Goal: Check status

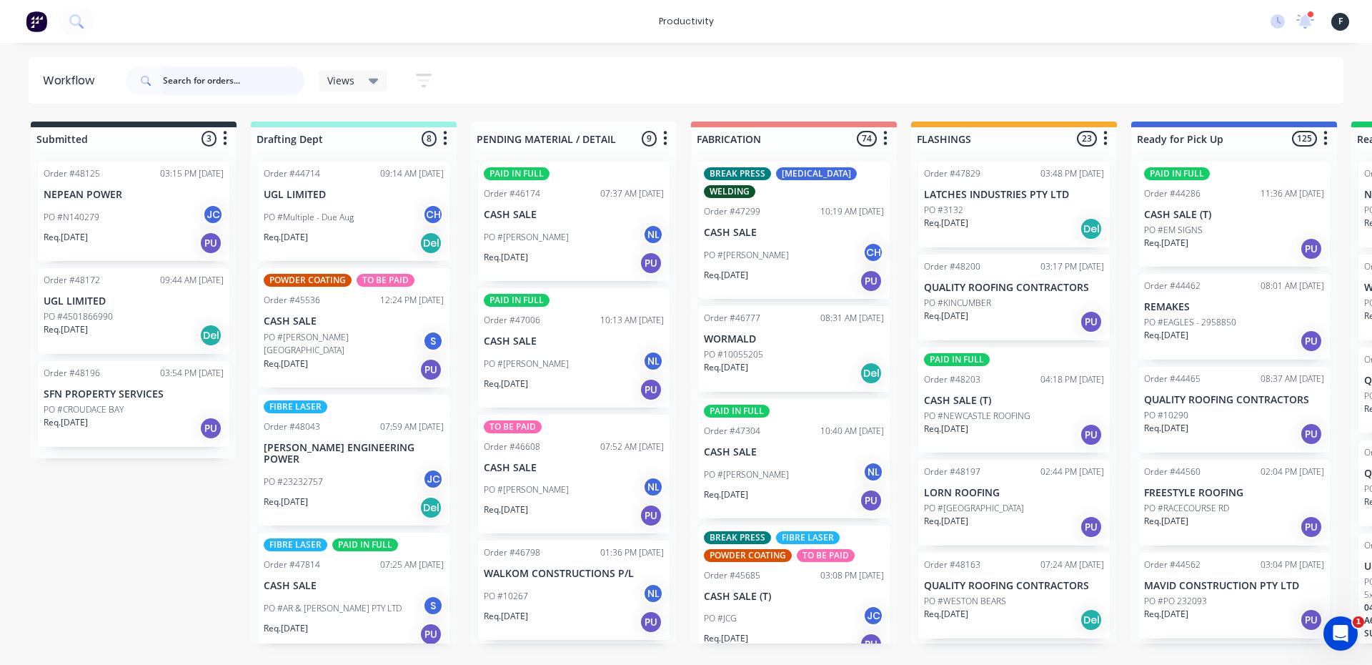
click at [217, 73] on input "text" at bounding box center [233, 80] width 141 height 29
type input "48069"
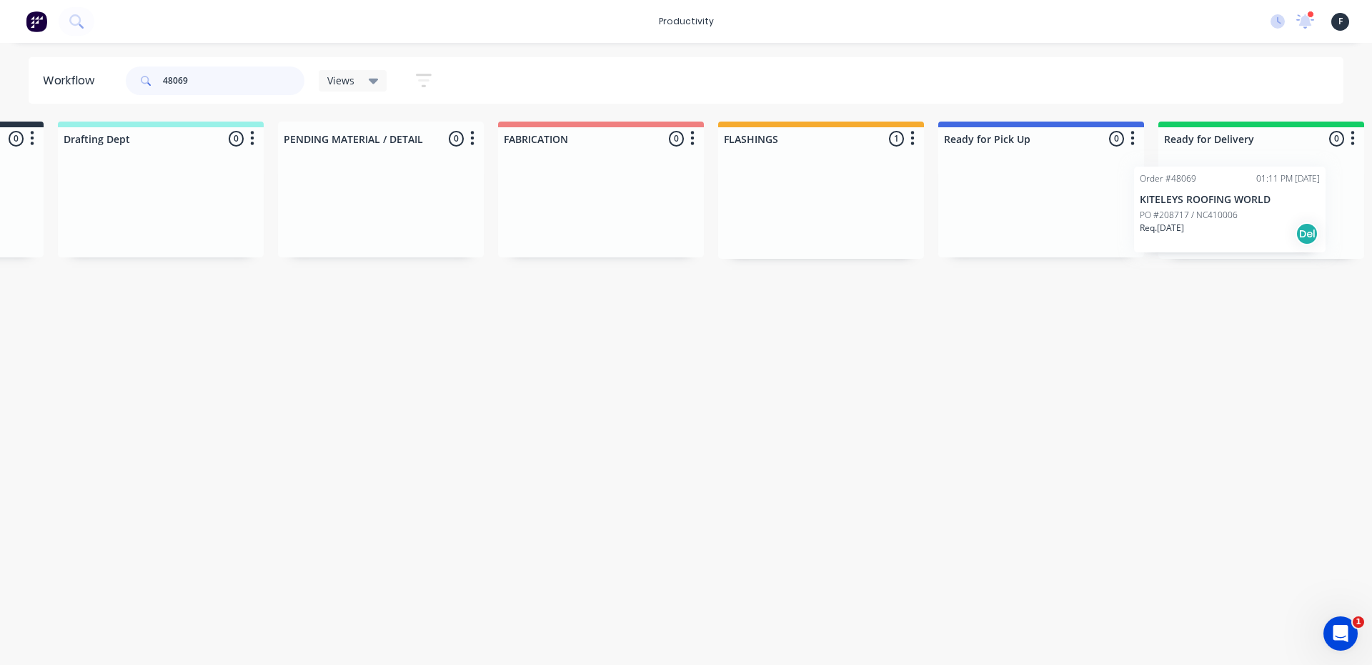
drag, startPoint x: 953, startPoint y: 217, endPoint x: 1176, endPoint y: 221, distance: 222.3
click at [1176, 221] on div "Submitted 0 Sort By Created date Required date Order number Customer name Most …" at bounding box center [987, 189] width 2383 height 137
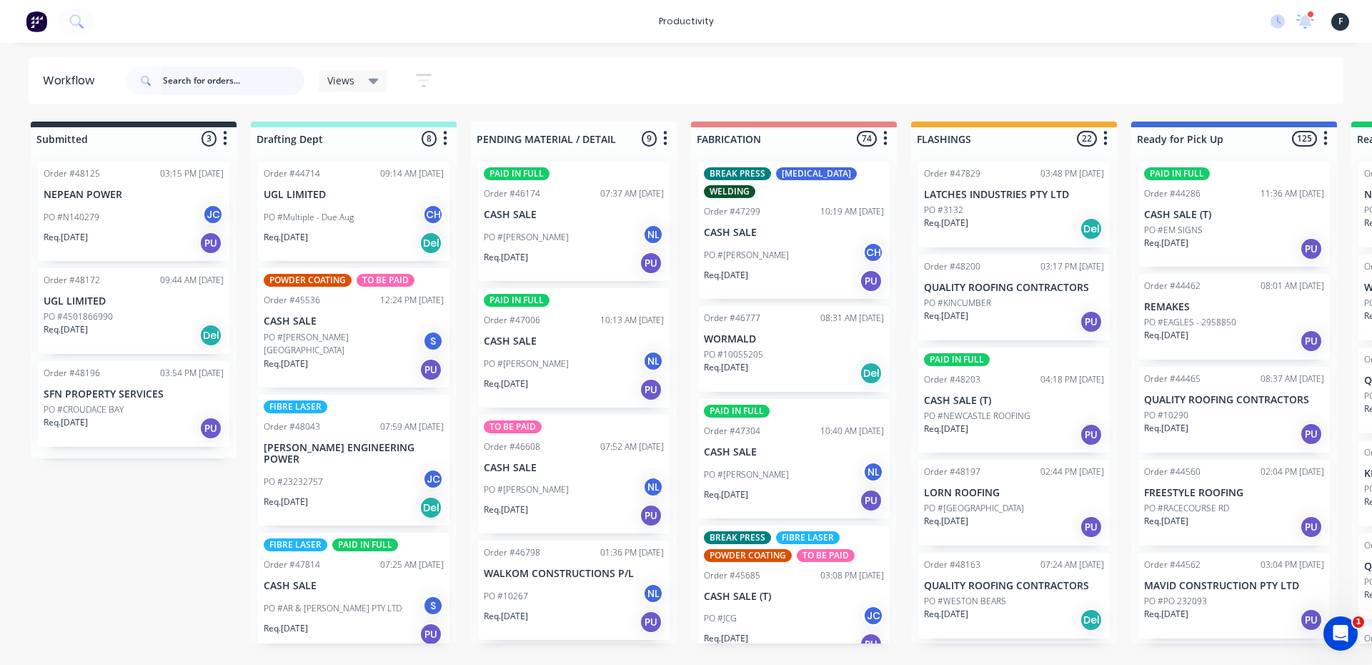
click at [200, 84] on input "text" at bounding box center [233, 80] width 141 height 29
type input "48163"
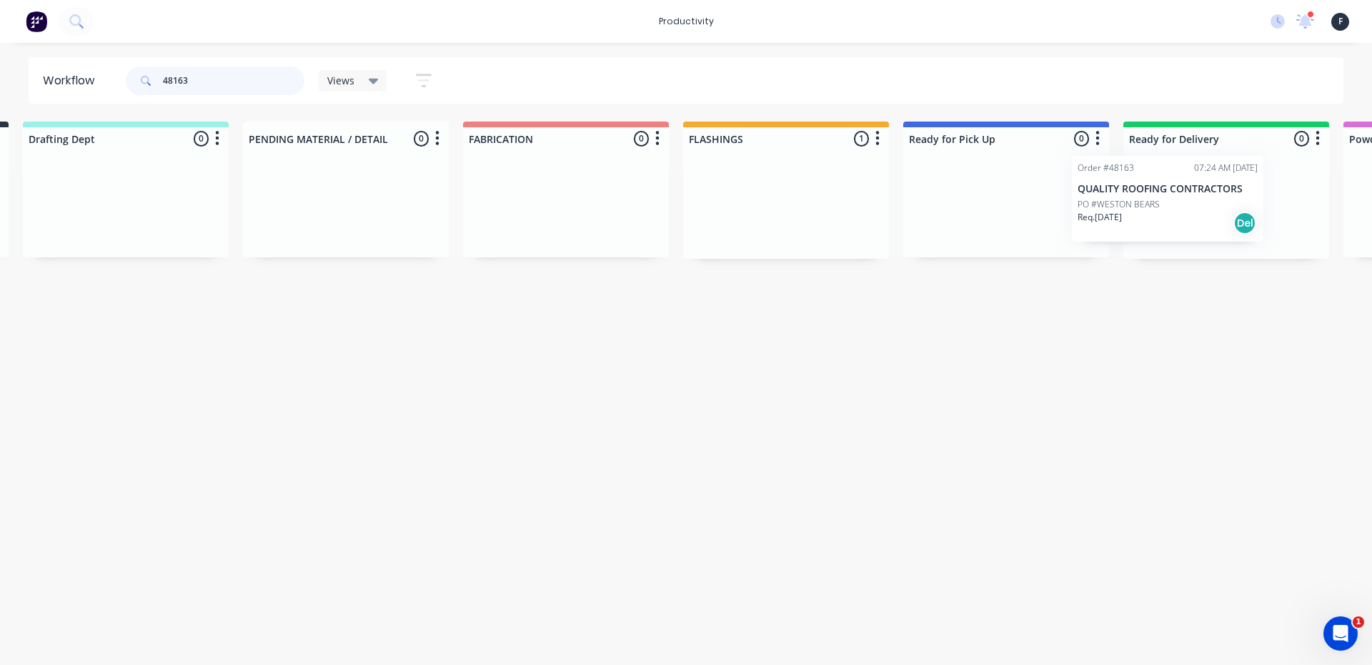
drag, startPoint x: 993, startPoint y: 222, endPoint x: 1150, endPoint y: 215, distance: 157.4
click at [1150, 215] on div "Submitted 0 Sort By Created date Required date Order number Customer name Most …" at bounding box center [952, 189] width 2383 height 137
